Goal: Use online tool/utility: Utilize a website feature to perform a specific function

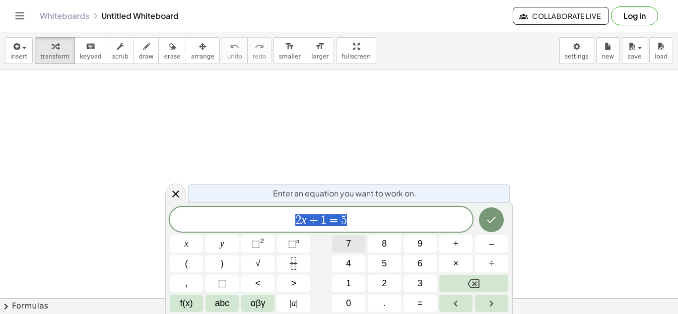
scroll to position [1, 0]
click at [458, 242] on span "+" at bounding box center [455, 243] width 5 height 13
click at [348, 263] on span "4" at bounding box center [348, 263] width 5 height 13
click at [456, 263] on span "×" at bounding box center [455, 263] width 5 height 13
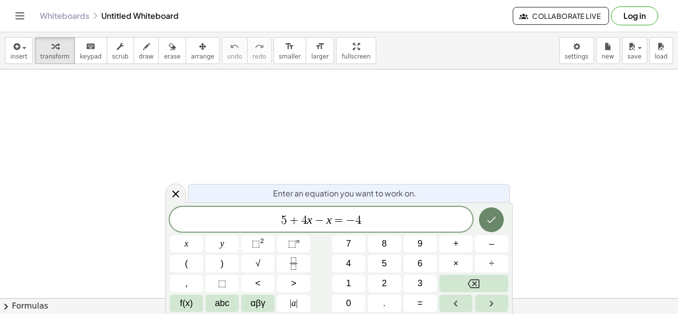
click at [501, 219] on button "Done" at bounding box center [491, 219] width 25 height 25
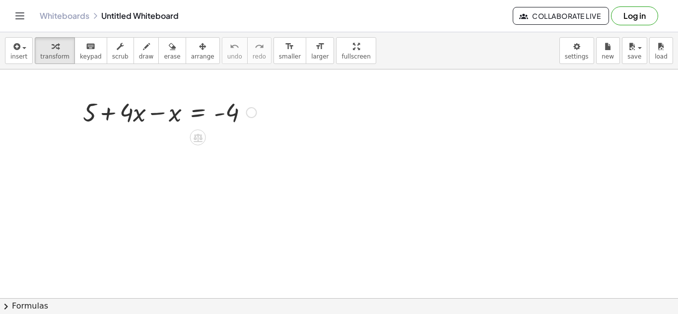
click at [158, 114] on div at bounding box center [170, 112] width 184 height 34
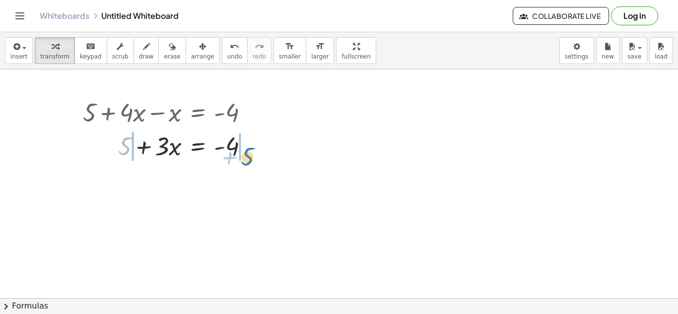
drag, startPoint x: 127, startPoint y: 147, endPoint x: 248, endPoint y: 157, distance: 121.5
click at [248, 157] on div at bounding box center [170, 146] width 184 height 34
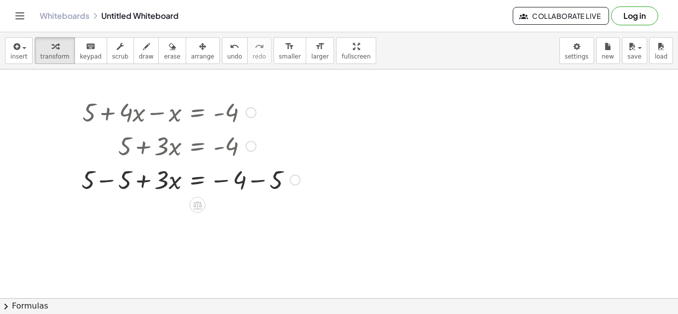
click at [109, 180] on div at bounding box center [190, 179] width 229 height 34
click at [263, 186] on div at bounding box center [190, 183] width 229 height 34
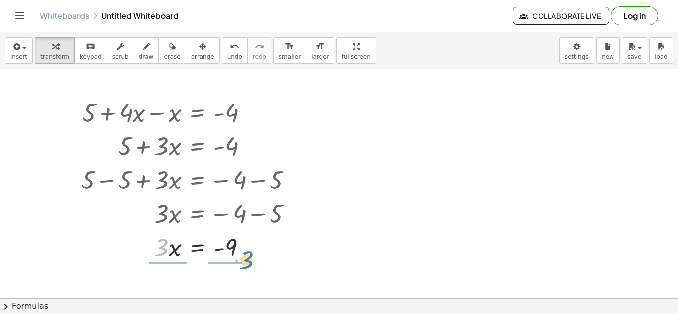
drag, startPoint x: 163, startPoint y: 251, endPoint x: 244, endPoint y: 269, distance: 82.5
click at [149, 251] on div at bounding box center [190, 247] width 229 height 50
click at [154, 249] on div at bounding box center [190, 247] width 229 height 50
click at [229, 248] on div at bounding box center [190, 247] width 229 height 50
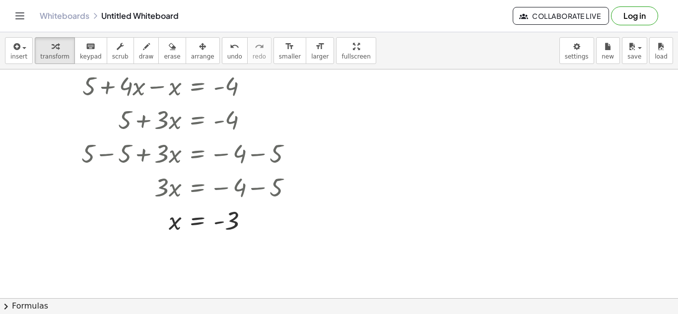
scroll to position [9, 0]
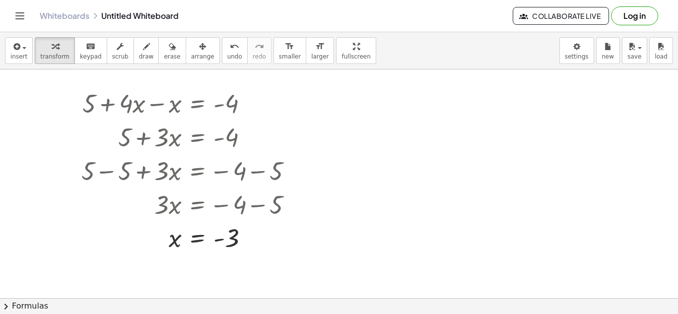
click at [479, 199] on div at bounding box center [339, 290] width 678 height 458
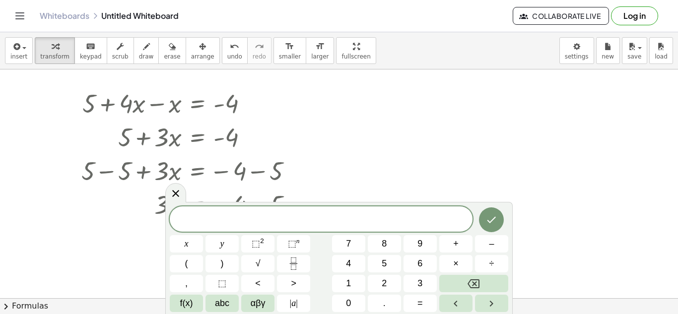
click at [495, 124] on div at bounding box center [339, 290] width 678 height 458
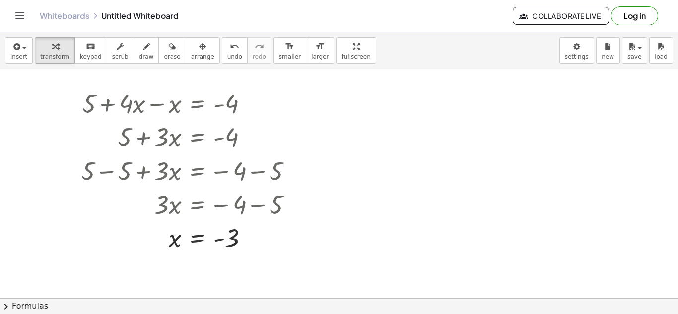
click at [463, 209] on div at bounding box center [339, 290] width 678 height 458
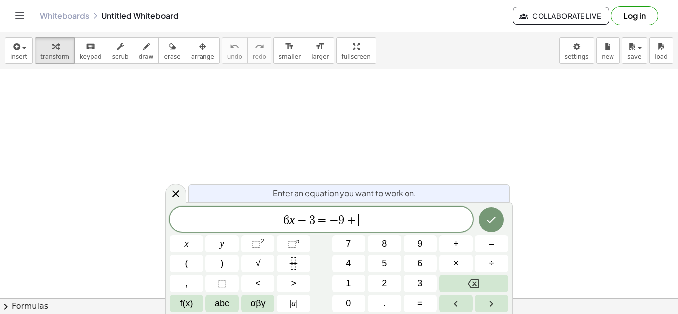
scroll to position [5, 0]
click at [498, 215] on button "Done" at bounding box center [491, 219] width 25 height 25
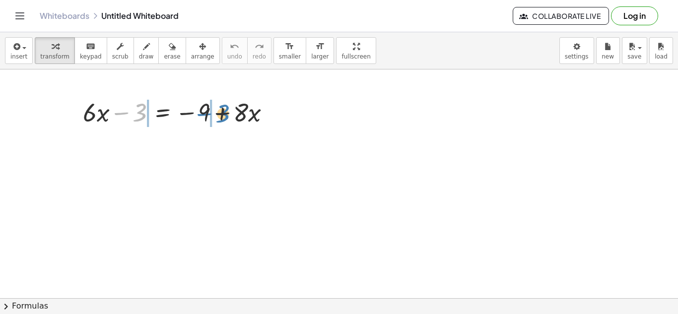
drag, startPoint x: 131, startPoint y: 109, endPoint x: 214, endPoint y: 111, distance: 83.4
click at [214, 111] on div at bounding box center [180, 112] width 205 height 34
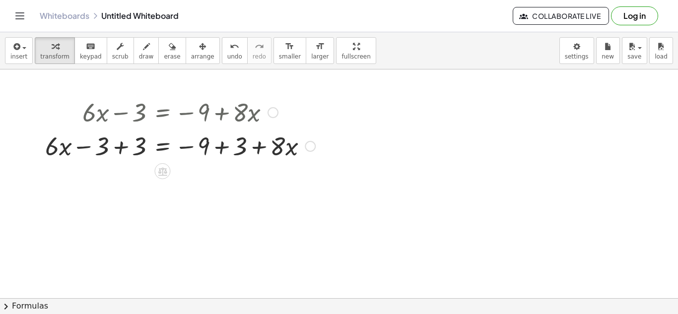
click at [119, 153] on div at bounding box center [180, 146] width 280 height 34
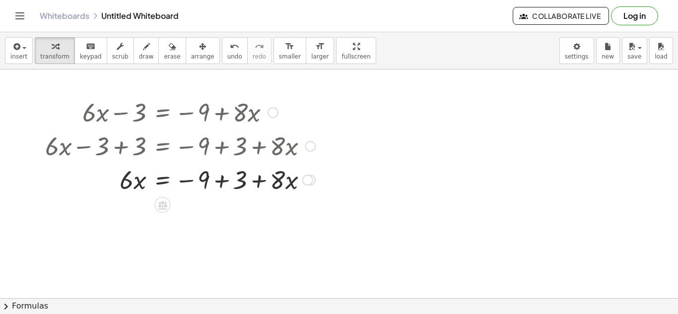
click at [222, 179] on div at bounding box center [180, 179] width 280 height 34
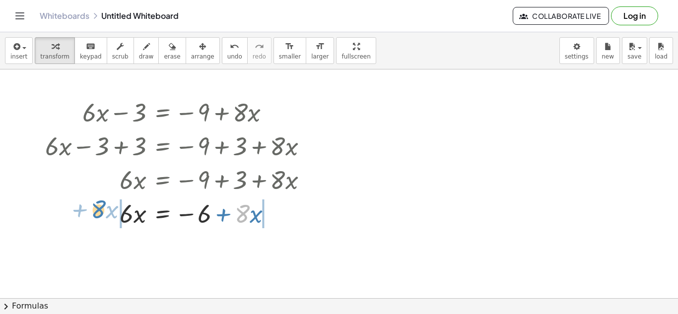
drag, startPoint x: 244, startPoint y: 217, endPoint x: 101, endPoint y: 213, distance: 143.0
click at [101, 213] on div at bounding box center [180, 213] width 280 height 34
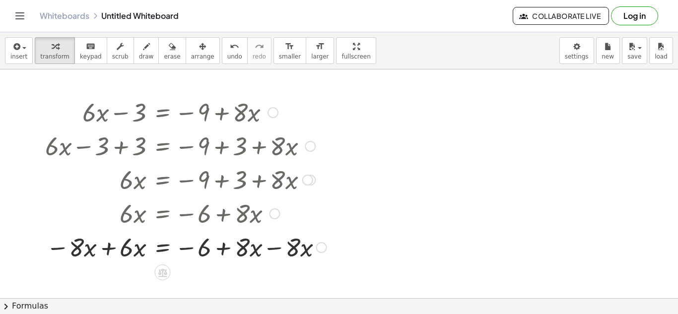
click at [282, 251] on div at bounding box center [185, 247] width 291 height 34
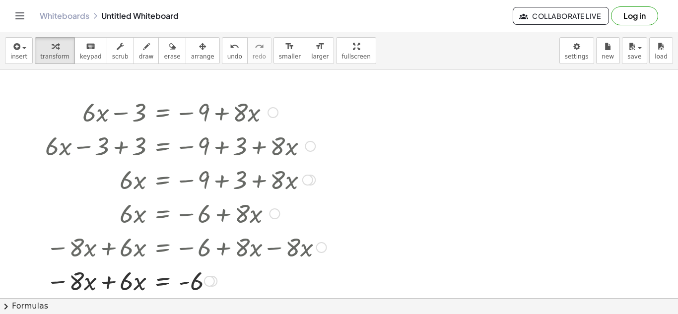
click at [57, 281] on div at bounding box center [185, 281] width 291 height 34
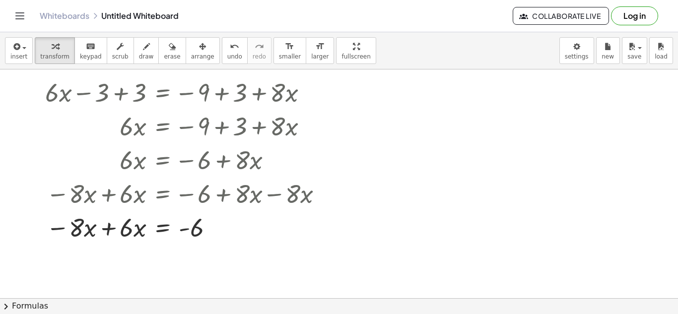
scroll to position [55, 0]
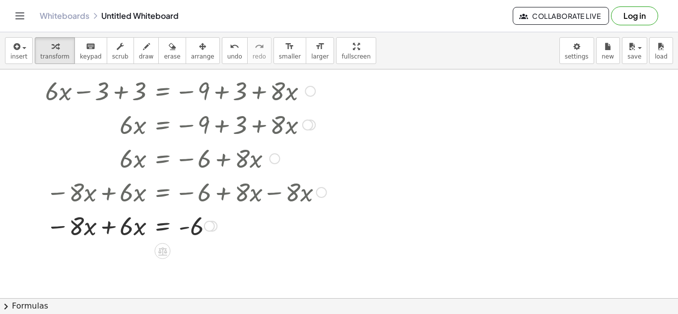
click at [61, 230] on div at bounding box center [185, 225] width 291 height 34
click at [59, 228] on div at bounding box center [185, 225] width 291 height 34
click at [102, 225] on div at bounding box center [185, 225] width 291 height 34
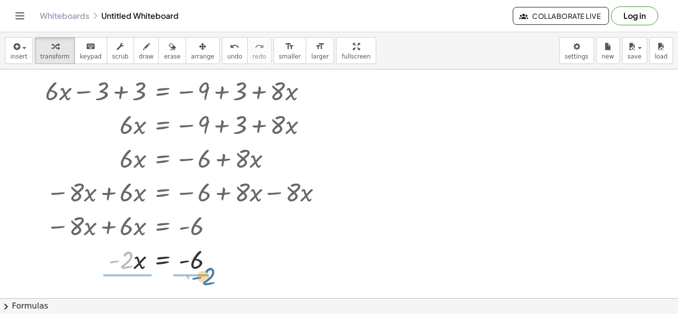
drag, startPoint x: 126, startPoint y: 264, endPoint x: 206, endPoint y: 280, distance: 82.5
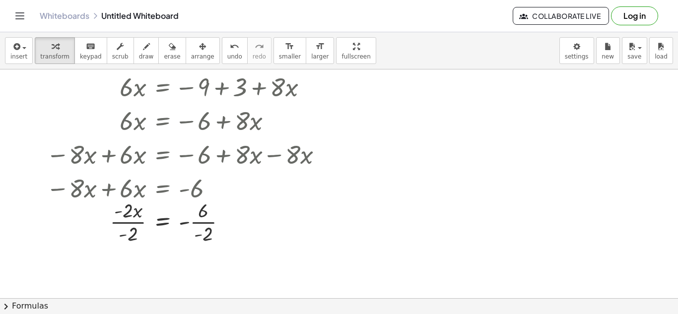
scroll to position [97, 0]
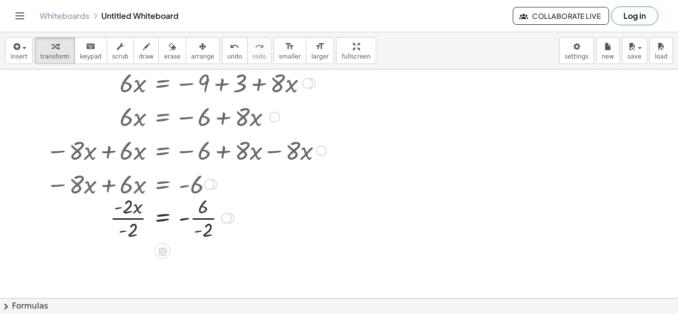
click at [206, 218] on div at bounding box center [185, 218] width 291 height 50
click at [119, 219] on div at bounding box center [185, 218] width 291 height 50
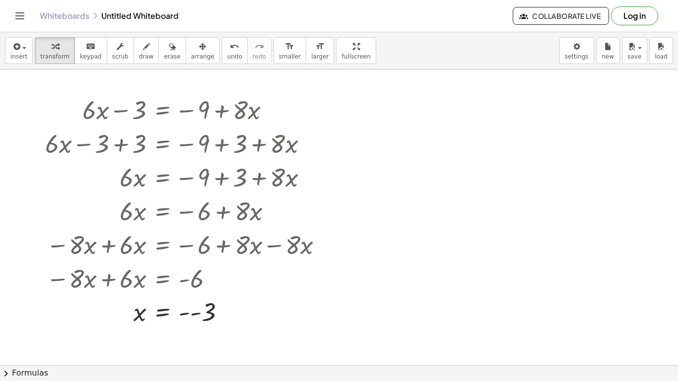
scroll to position [3, 0]
click at [189, 311] on div at bounding box center [185, 310] width 291 height 33
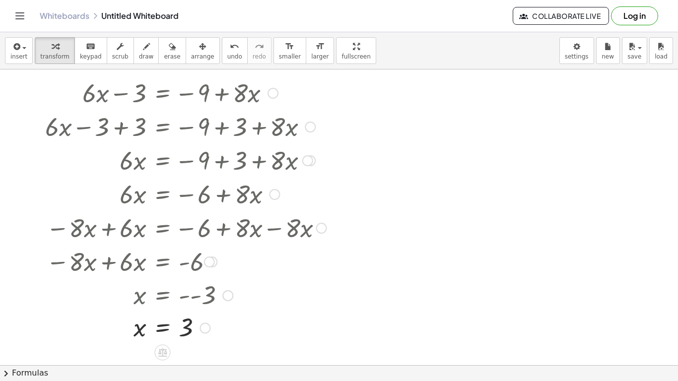
scroll to position [15, 0]
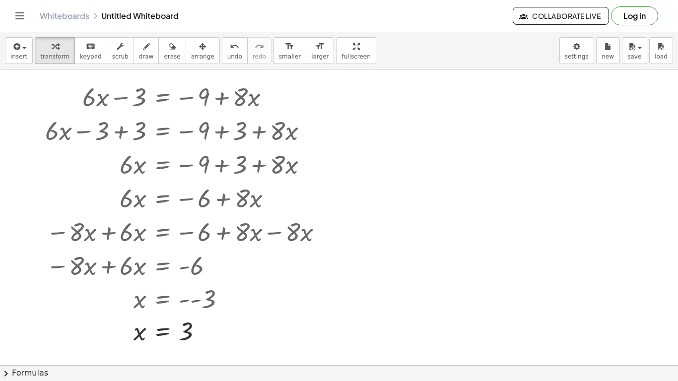
click at [576, 147] on div at bounding box center [339, 350] width 678 height 592
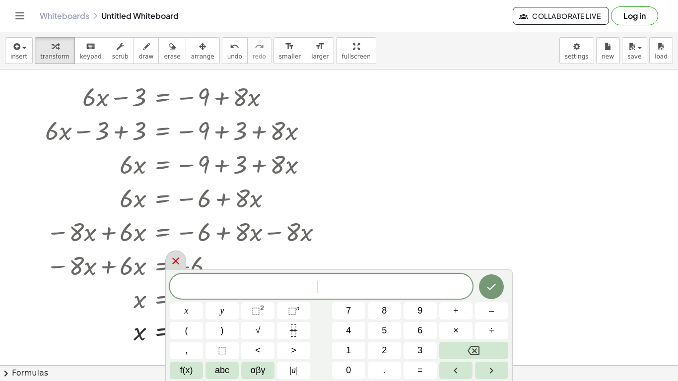
click at [174, 262] on icon at bounding box center [176, 261] width 12 height 12
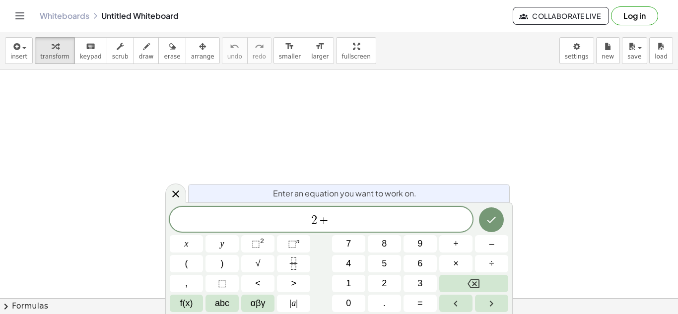
scroll to position [2, 0]
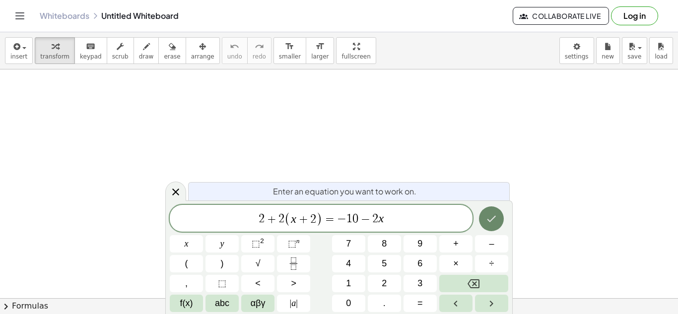
click at [494, 229] on button "Done" at bounding box center [491, 218] width 25 height 25
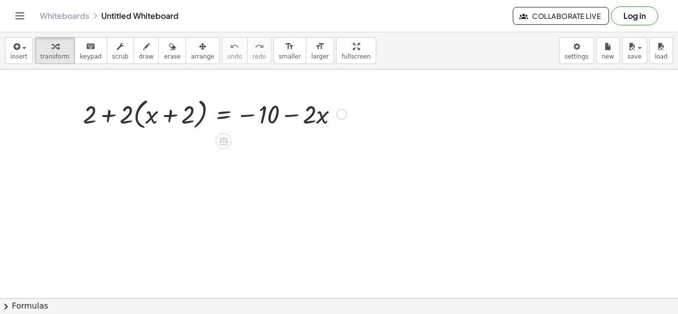
click at [104, 118] on div at bounding box center [214, 114] width 273 height 38
click at [137, 115] on div at bounding box center [214, 114] width 273 height 38
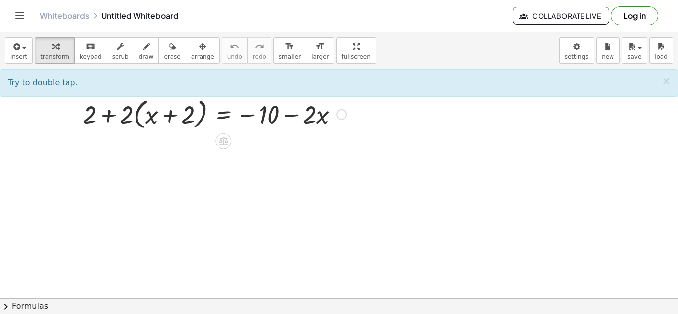
click at [137, 115] on div at bounding box center [214, 114] width 273 height 38
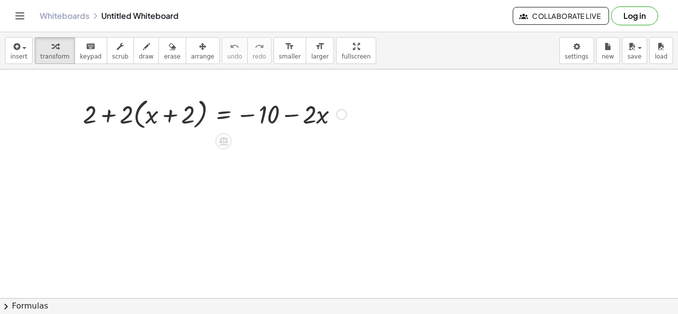
click at [137, 115] on div at bounding box center [214, 114] width 273 height 38
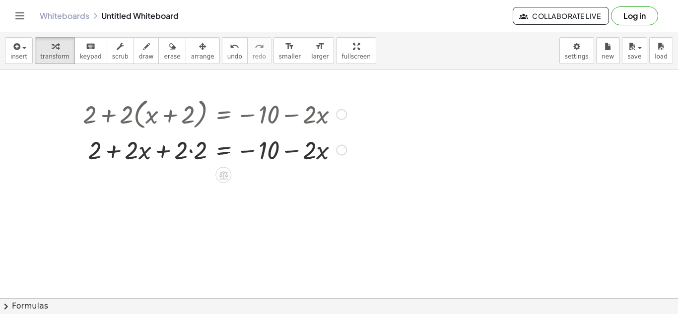
click at [188, 151] on div at bounding box center [214, 150] width 273 height 34
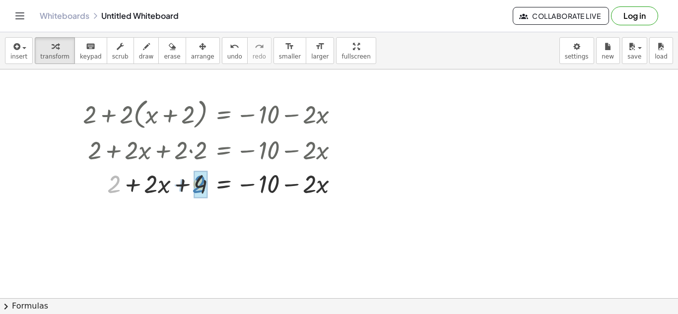
drag, startPoint x: 116, startPoint y: 188, endPoint x: 200, endPoint y: 188, distance: 84.4
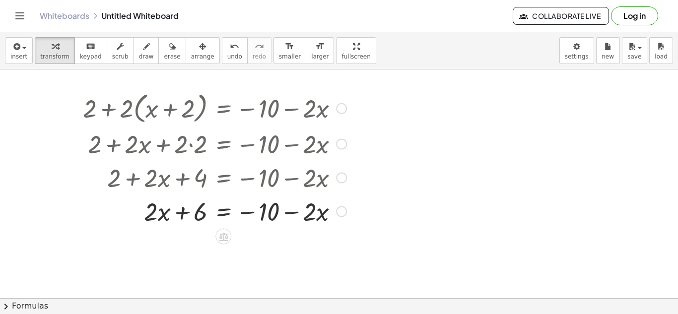
scroll to position [3, 0]
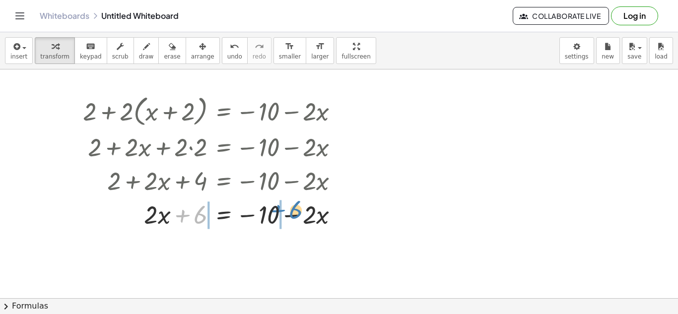
drag, startPoint x: 187, startPoint y: 216, endPoint x: 281, endPoint y: 211, distance: 94.5
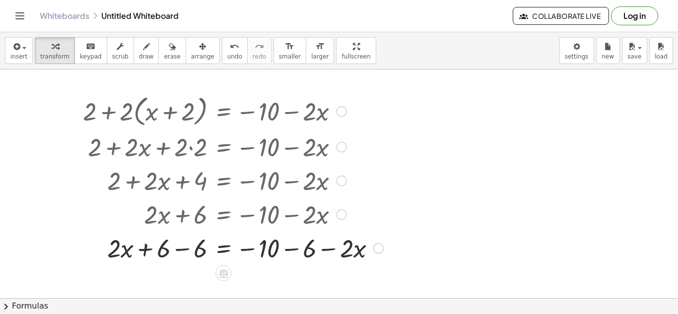
click at [185, 252] on div at bounding box center [233, 248] width 311 height 34
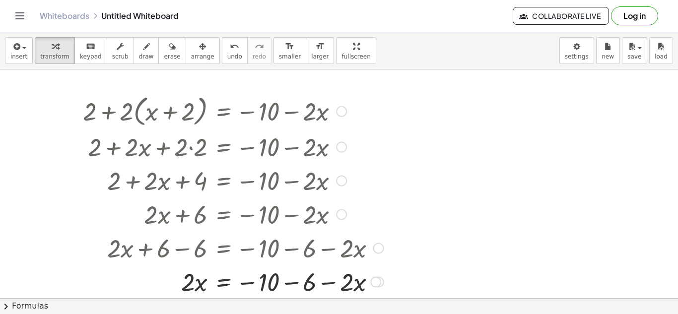
click at [296, 285] on div at bounding box center [233, 282] width 311 height 34
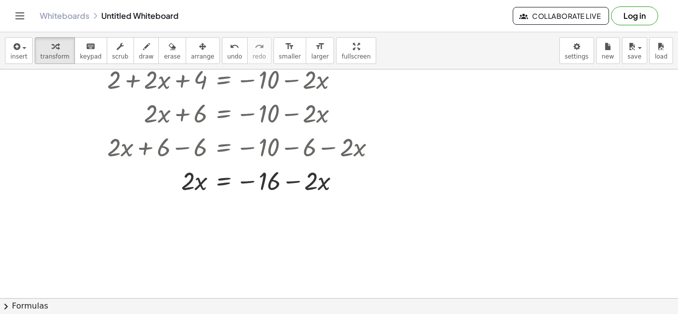
scroll to position [114, 0]
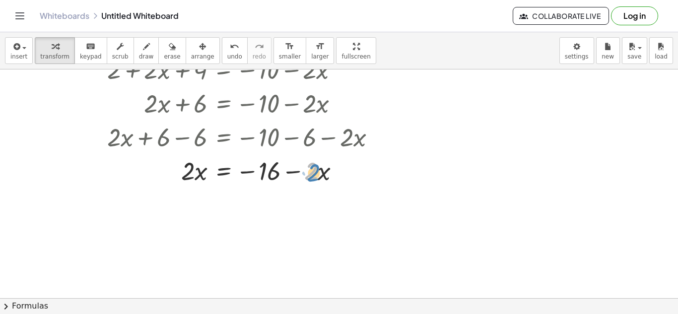
click at [314, 177] on div at bounding box center [233, 170] width 311 height 34
drag, startPoint x: 323, startPoint y: 174, endPoint x: 334, endPoint y: 173, distance: 11.5
click at [334, 173] on div at bounding box center [233, 170] width 311 height 34
drag, startPoint x: 293, startPoint y: 172, endPoint x: 142, endPoint y: 175, distance: 151.4
click at [142, 175] on div at bounding box center [233, 170] width 311 height 34
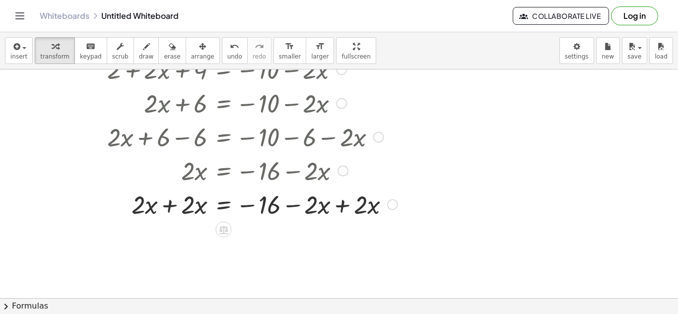
click at [173, 203] on div at bounding box center [240, 204] width 325 height 34
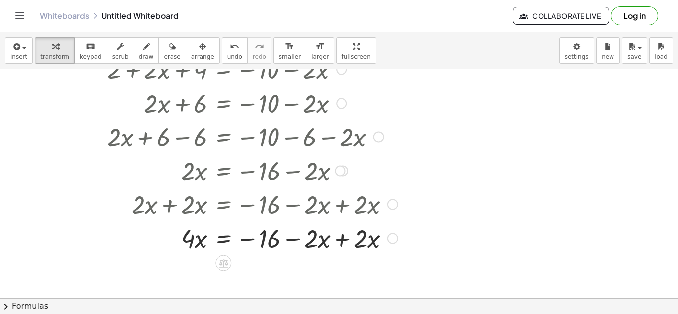
click at [344, 239] on div at bounding box center [240, 238] width 325 height 34
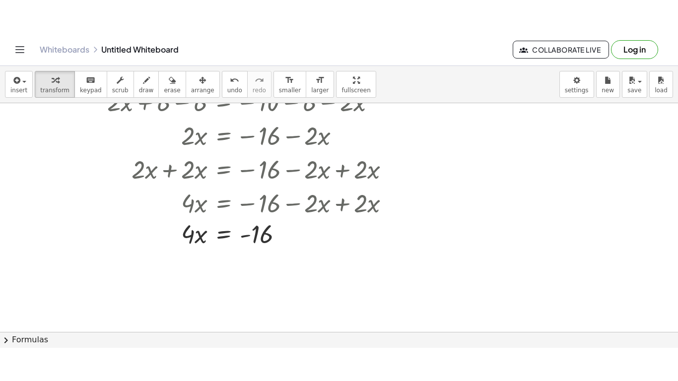
scroll to position [185, 0]
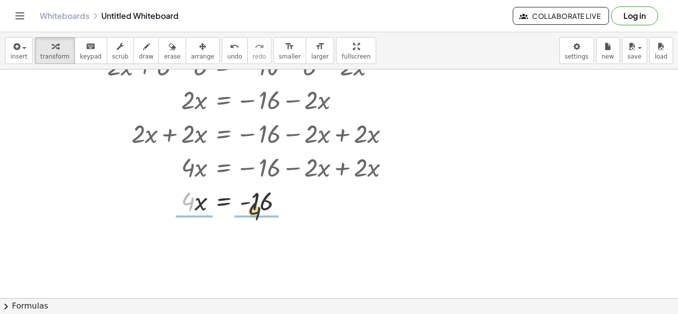
drag, startPoint x: 190, startPoint y: 202, endPoint x: 262, endPoint y: 211, distance: 73.1
click at [262, 211] on div at bounding box center [240, 201] width 325 height 34
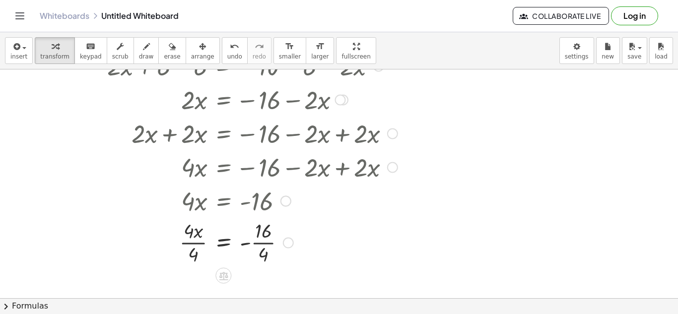
click at [192, 244] on div at bounding box center [240, 242] width 325 height 50
click at [268, 245] on div at bounding box center [240, 242] width 325 height 50
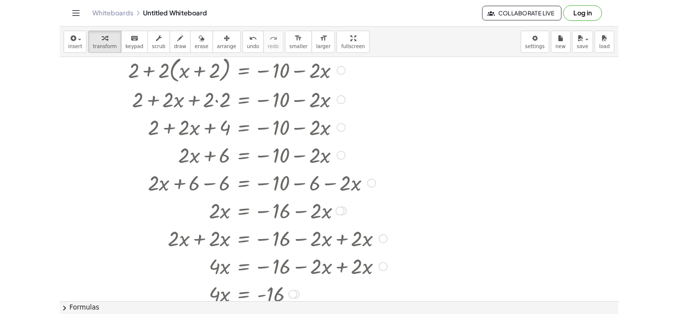
scroll to position [29, 0]
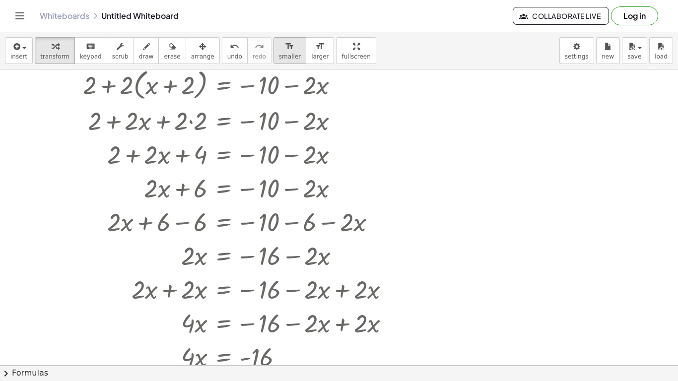
click at [285, 48] on icon "format_size" at bounding box center [289, 47] width 9 height 12
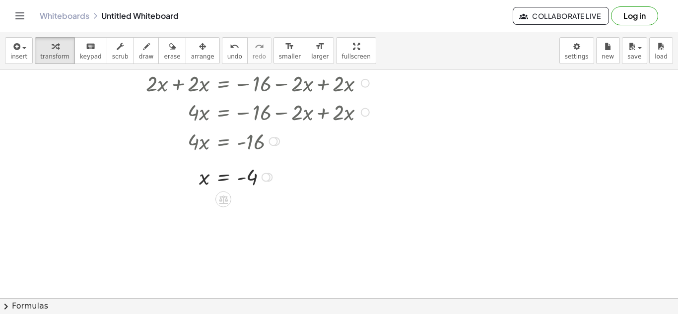
scroll to position [211, 0]
